Goal: Transaction & Acquisition: Book appointment/travel/reservation

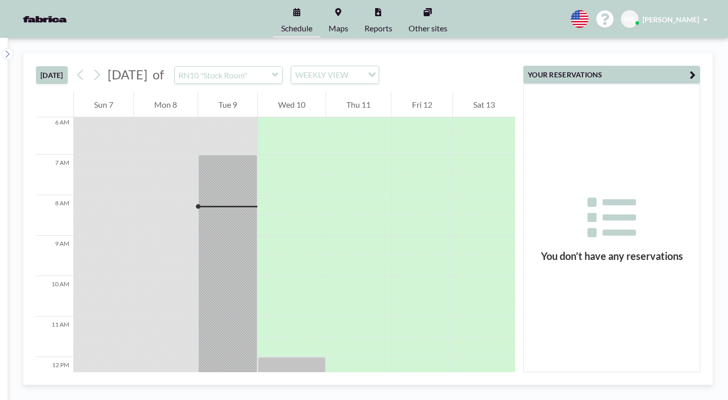
scroll to position [246, 0]
click at [231, 67] on input "text" at bounding box center [223, 75] width 97 height 17
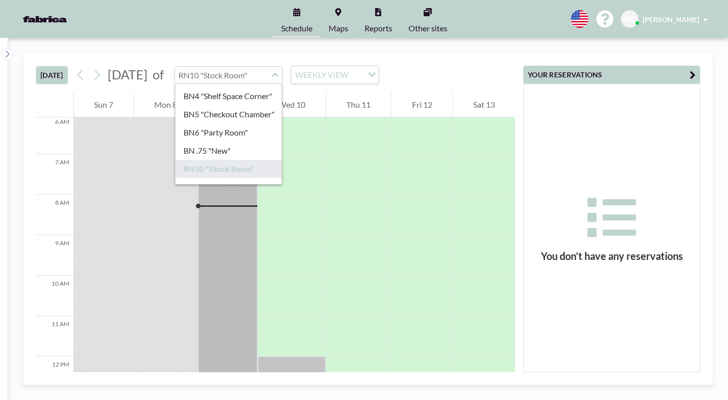
scroll to position [53, 0]
type input "RN10 "Stock Room""
click at [349, 9] on link "Maps" at bounding box center [339, 19] width 36 height 38
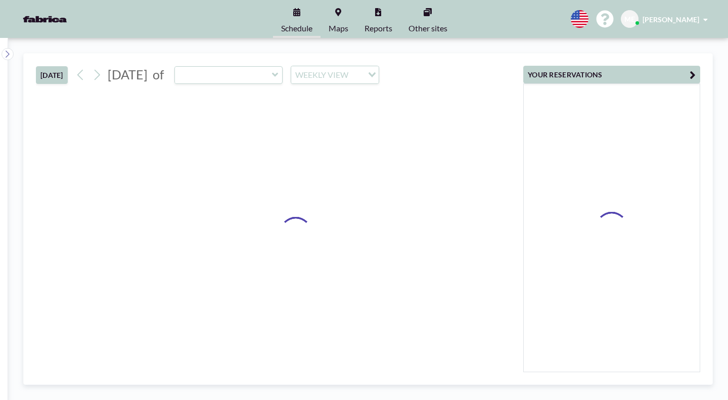
type input "RN10 "Stock Room""
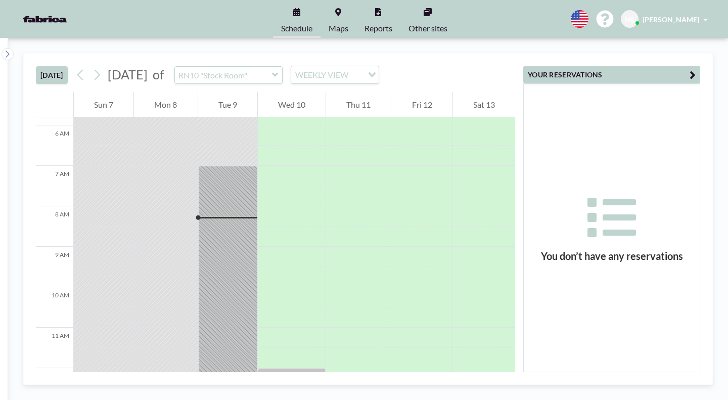
scroll to position [246, 0]
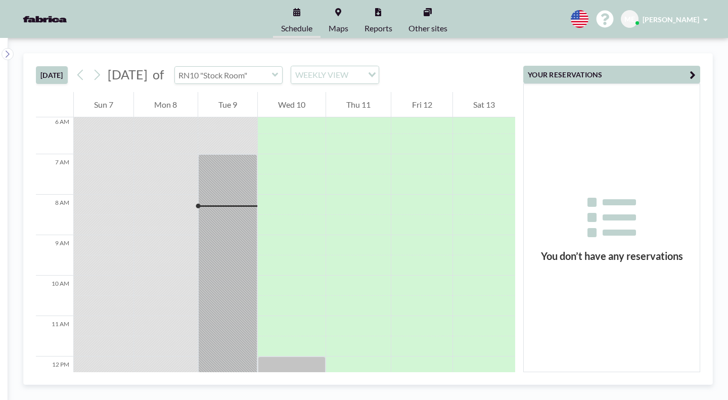
click at [222, 67] on input "text" at bounding box center [223, 75] width 97 height 17
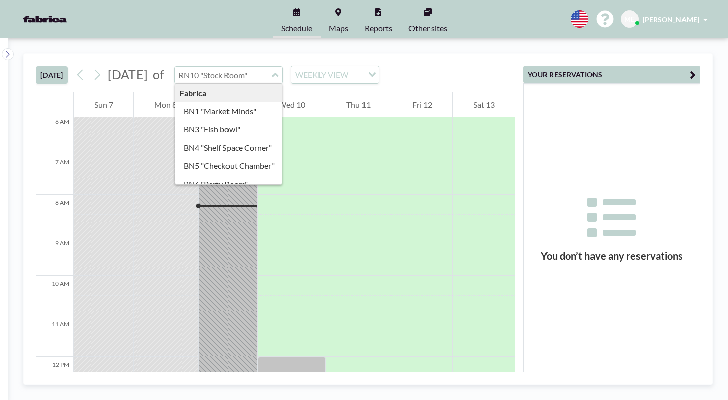
type input "BN6 "Party Room""
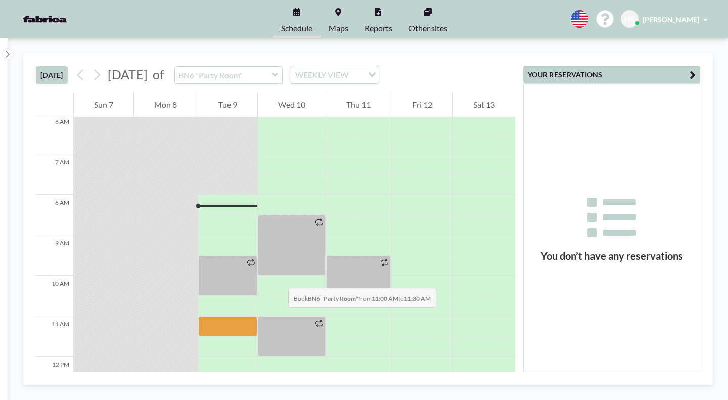
click at [224, 316] on div at bounding box center [227, 326] width 59 height 20
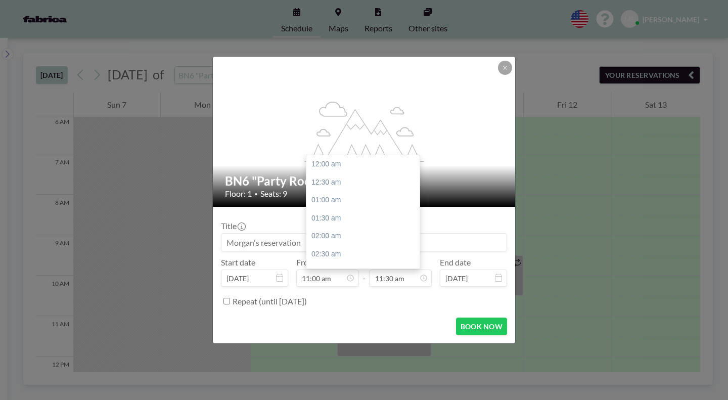
scroll to position [371, 0]
click at [0, 0] on icon at bounding box center [0, 0] width 0 height 0
click at [340, 182] on div "11:30 am" at bounding box center [356, 191] width 118 height 18
type input "11:30 am"
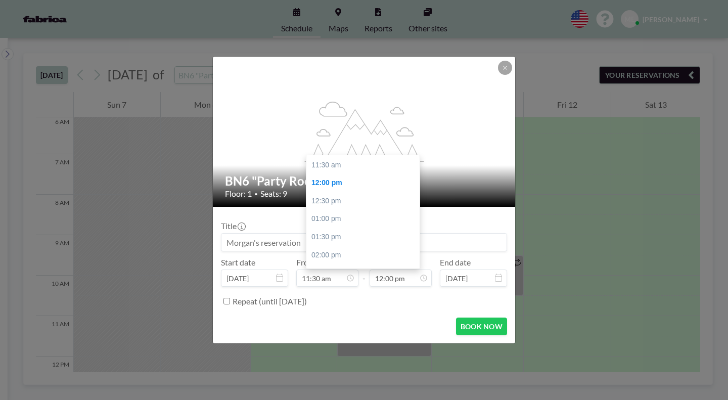
scroll to position [414, 0]
click at [360, 227] on div "01:30 pm" at bounding box center [365, 236] width 118 height 18
type input "01:30 pm"
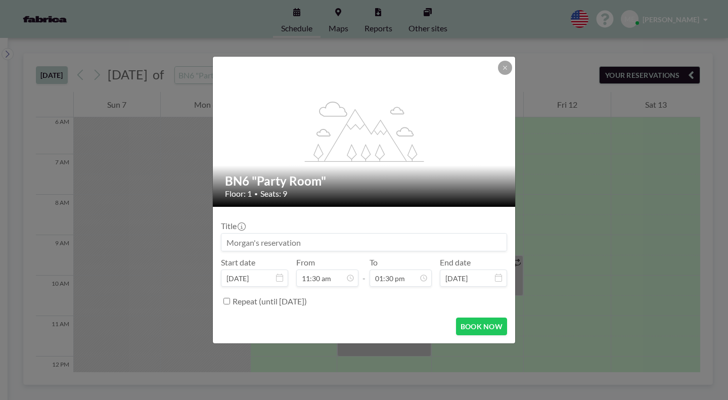
click at [460, 317] on button "BOOK NOW" at bounding box center [481, 326] width 51 height 18
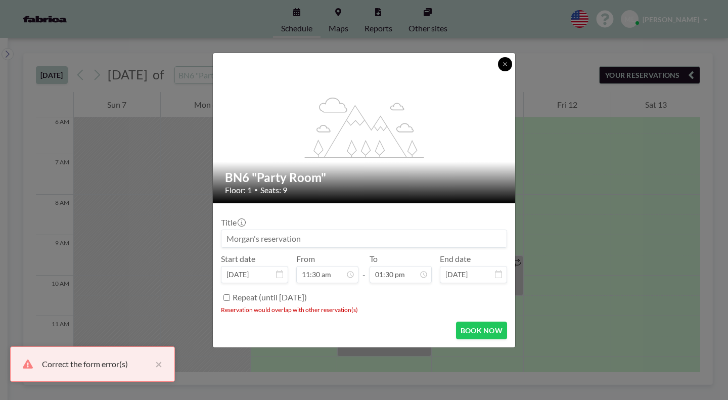
click at [498, 71] on button at bounding box center [505, 64] width 14 height 14
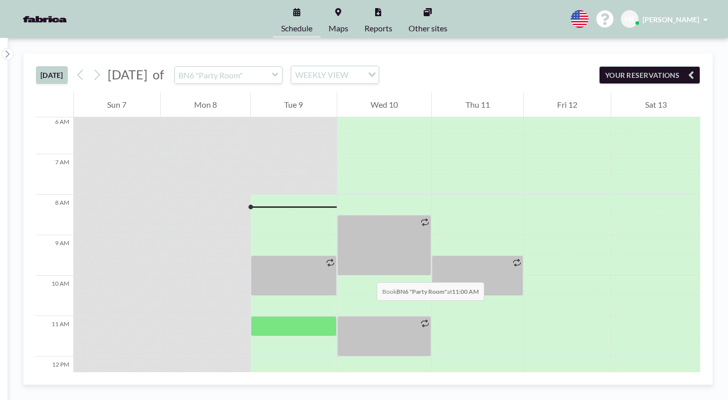
click at [296, 316] on div at bounding box center [294, 326] width 86 height 20
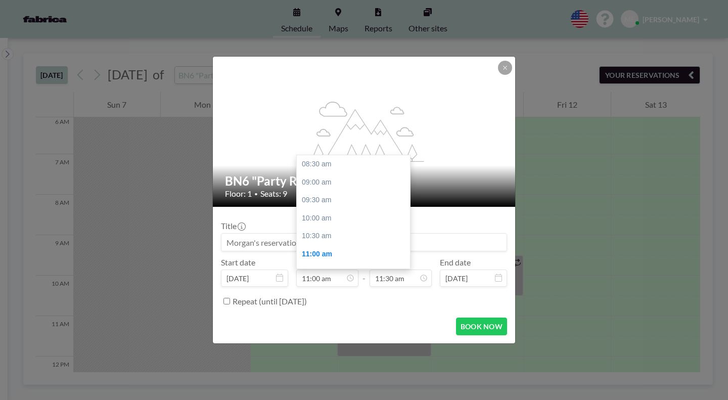
scroll to position [81, 0]
click at [0, 0] on icon at bounding box center [0, 0] width 0 height 0
click at [340, 182] on div "11:30 am" at bounding box center [356, 191] width 118 height 18
type input "11:30 am"
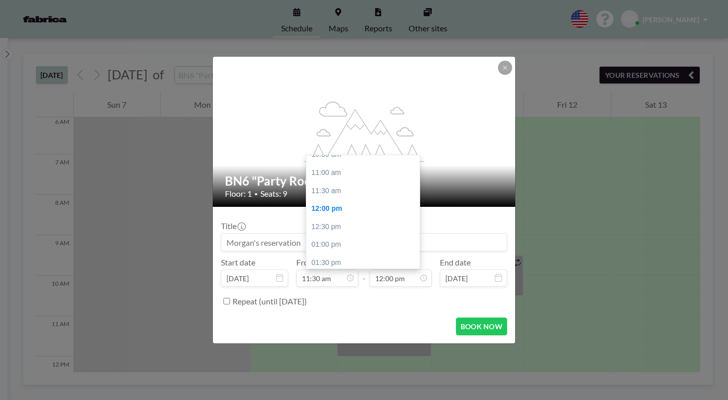
click at [0, 0] on icon at bounding box center [0, 0] width 0 height 0
click at [345, 236] on div "01:00 pm" at bounding box center [365, 245] width 118 height 18
type input "01:00 pm"
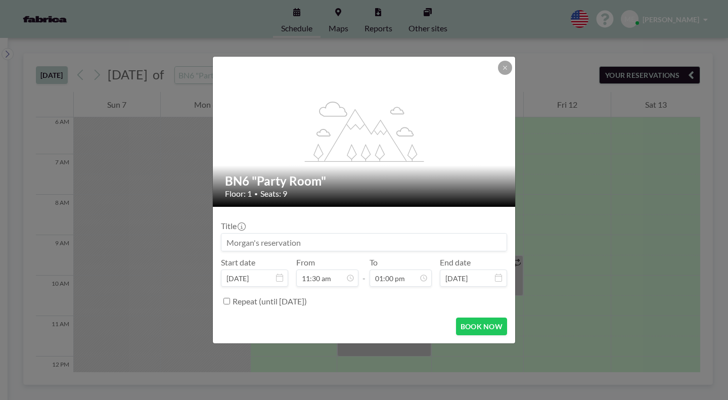
scroll to position [0, 0]
click at [459, 293] on form "Title Start date Sep 9, 2025 From 11:30 am - To 01:00 pm End date Sep 9, 2025 R…" at bounding box center [364, 275] width 302 height 136
click at [465, 317] on button "BOOK NOW" at bounding box center [481, 326] width 51 height 18
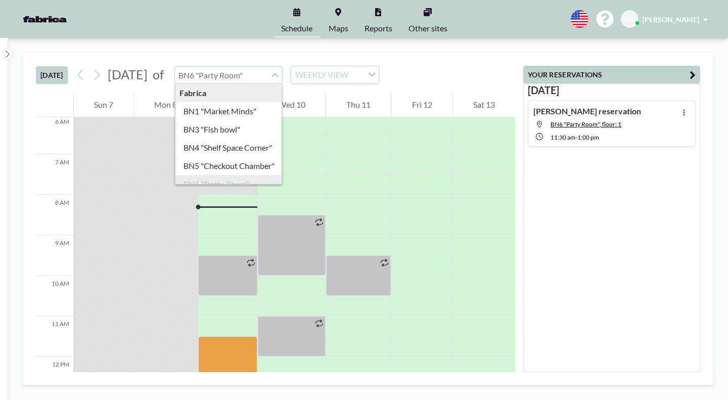
click at [253, 67] on input "text" at bounding box center [223, 75] width 97 height 17
type input "BN4 "Shelf Space Corner""
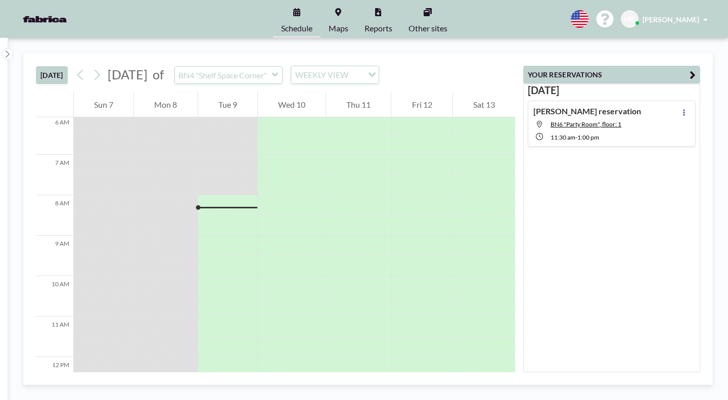
scroll to position [246, 0]
click at [246, 397] on div at bounding box center [227, 407] width 59 height 20
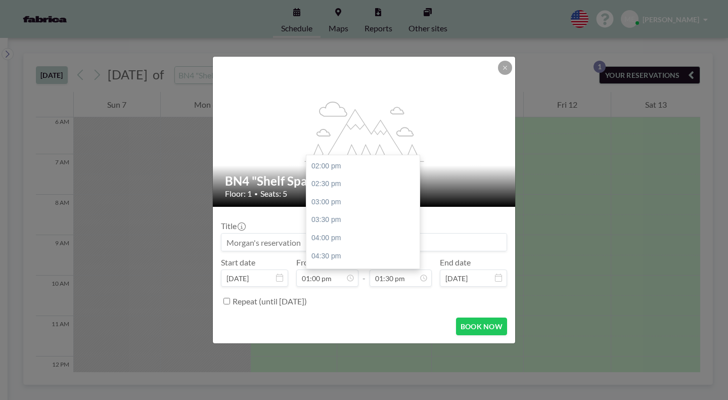
scroll to position [501, 0]
click at [359, 265] on div "05:00 pm" at bounding box center [365, 274] width 118 height 18
type input "05:00 pm"
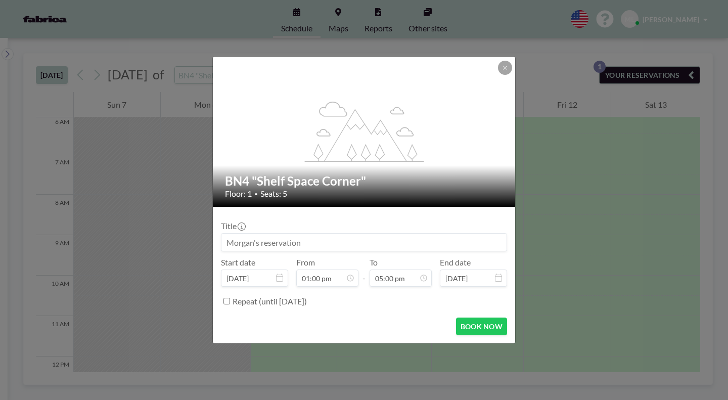
click at [469, 317] on button "BOOK NOW" at bounding box center [481, 326] width 51 height 18
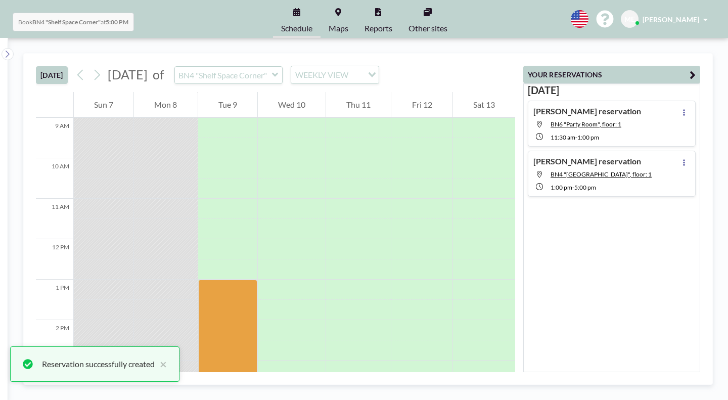
scroll to position [364, 0]
